Goal: Task Accomplishment & Management: Manage account settings

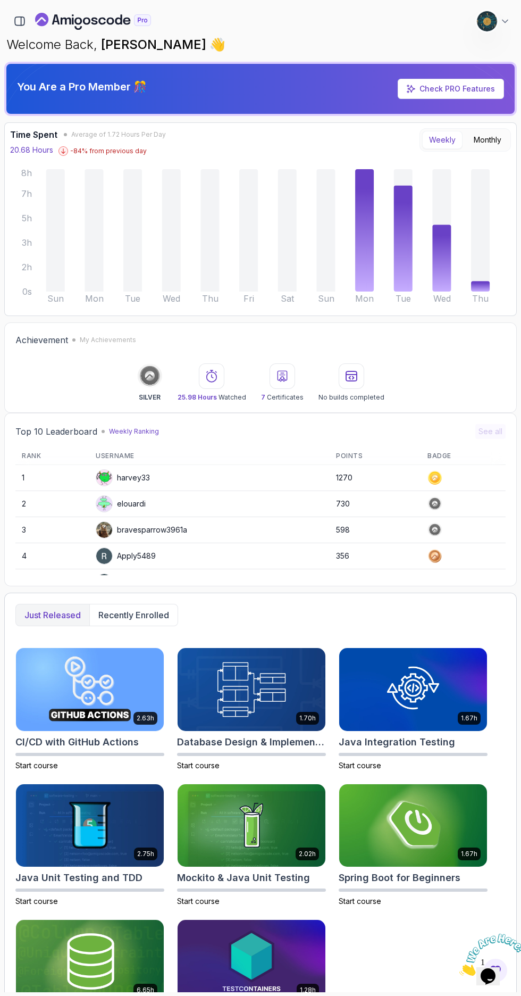
click at [20, 21] on icon "button" at bounding box center [20, 21] width 12 height 12
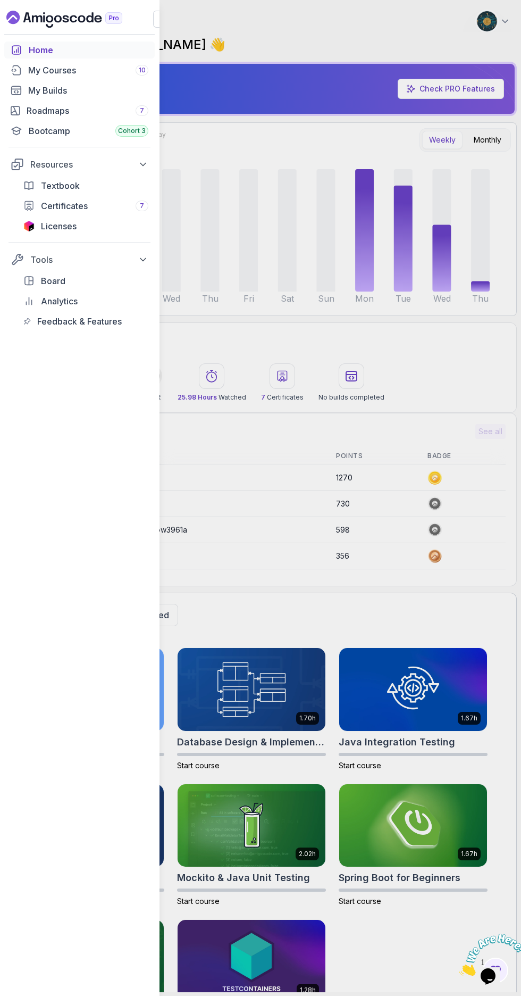
click at [34, 70] on div "My Courses 10" at bounding box center [88, 70] width 120 height 13
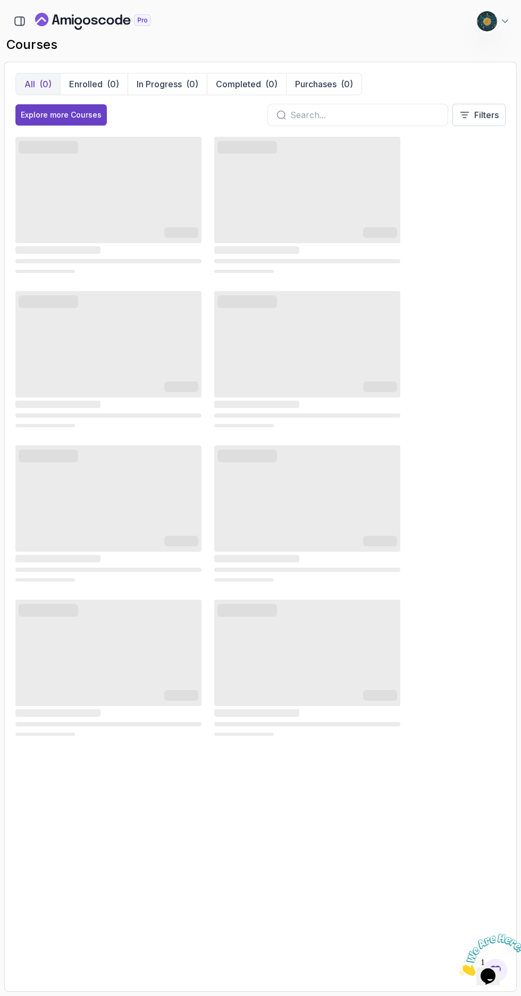
click at [92, 82] on p "Enrolled" at bounding box center [86, 84] width 34 height 13
click at [15, 24] on icon "button" at bounding box center [20, 21] width 10 height 9
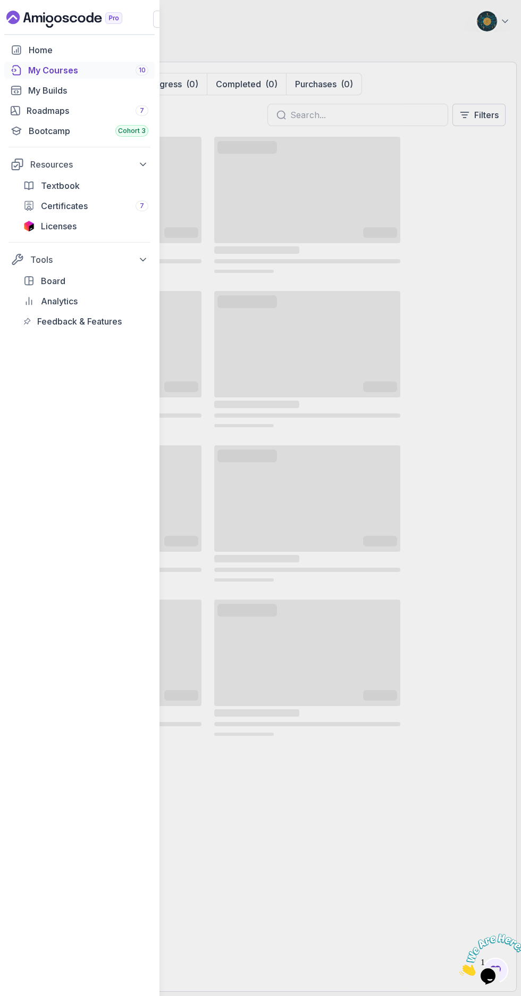
click at [33, 299] on icon "analytics" at bounding box center [28, 301] width 11 height 13
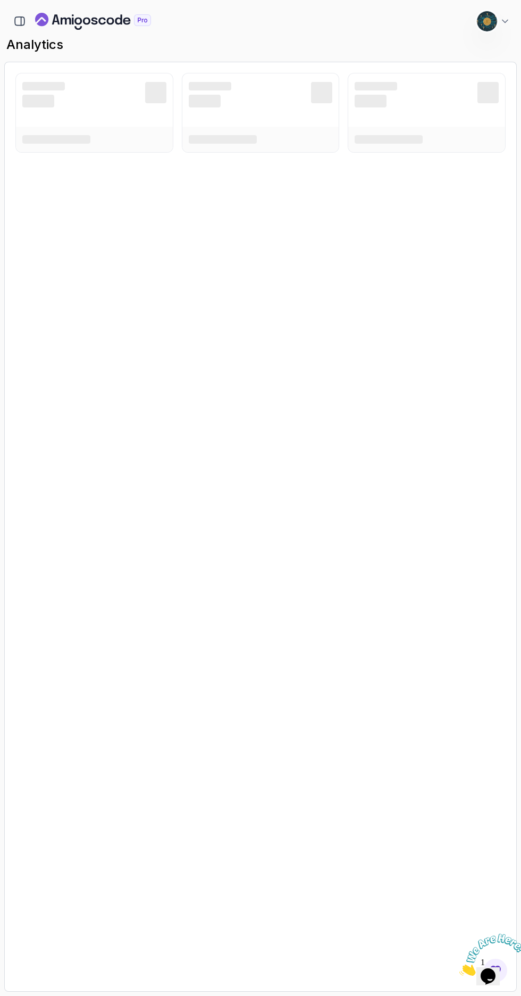
click at [26, 22] on button "button" at bounding box center [20, 21] width 18 height 18
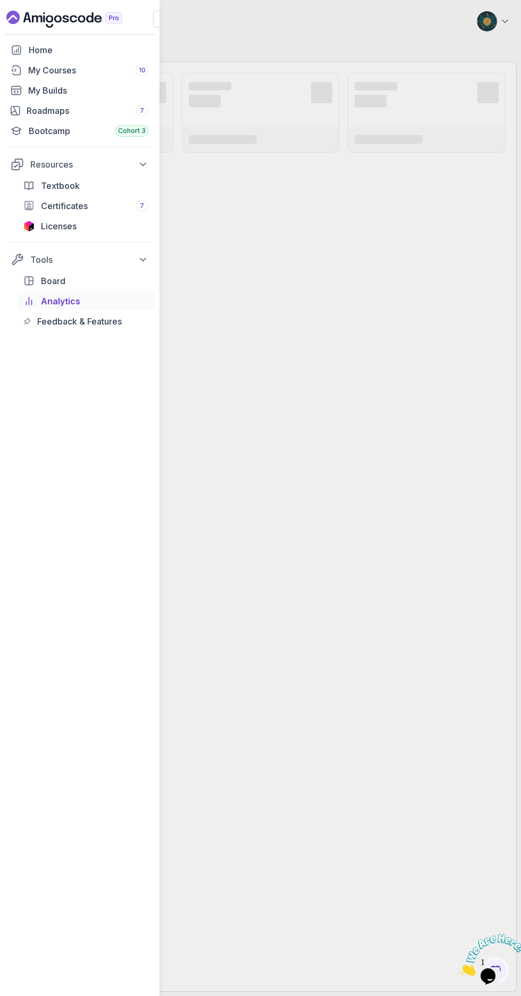
click at [52, 70] on div "My Courses 10" at bounding box center [88, 70] width 120 height 13
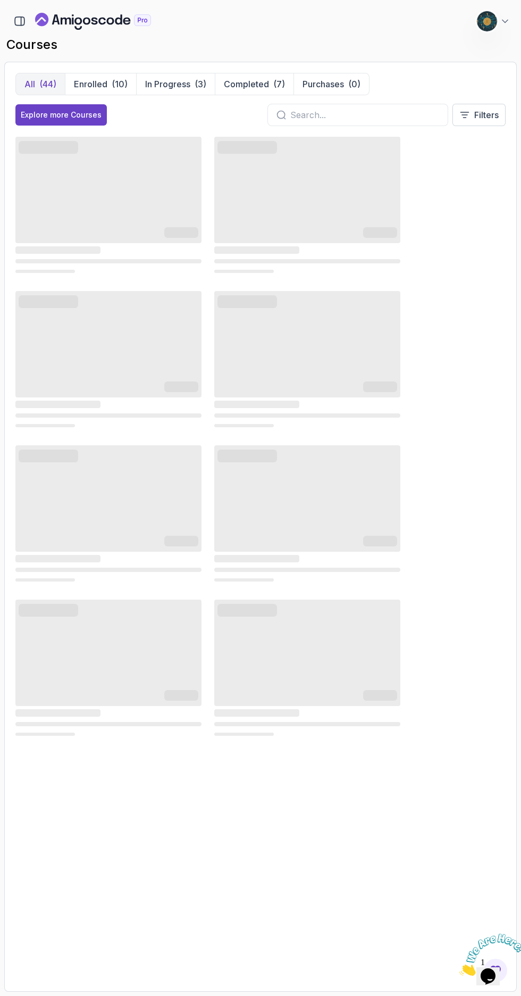
click at [105, 86] on p "Enrolled" at bounding box center [91, 84] width 34 height 13
click at [160, 86] on p "In Progress" at bounding box center [167, 84] width 45 height 13
click at [460, 968] on icon "Close" at bounding box center [460, 972] width 0 height 9
